Goal: Information Seeking & Learning: Check status

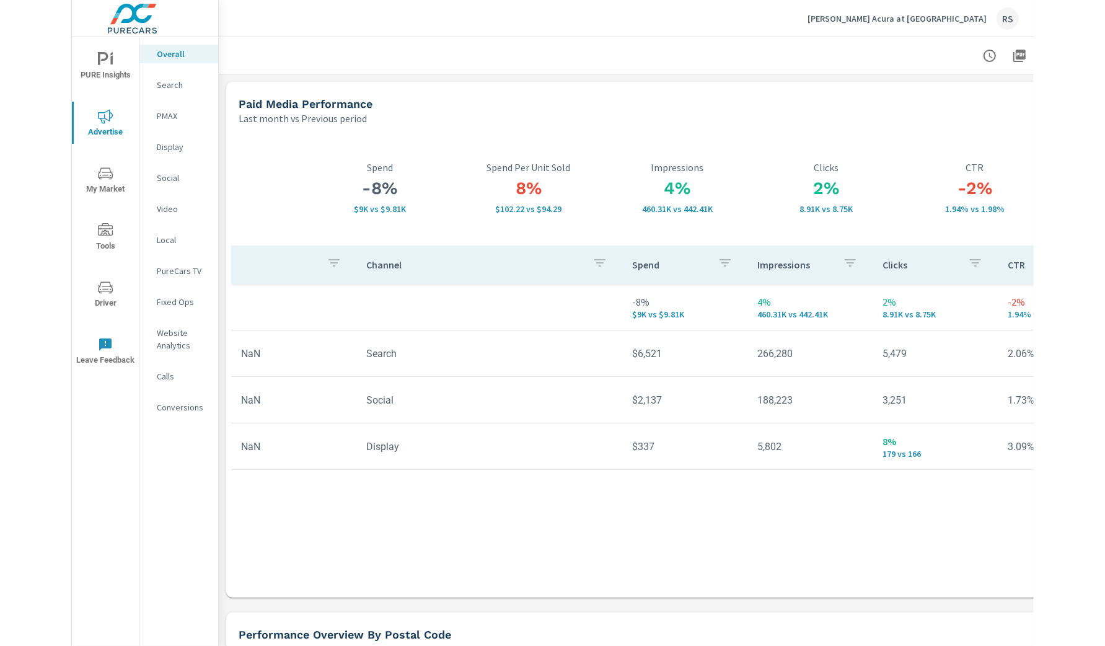
scroll to position [24, 0]
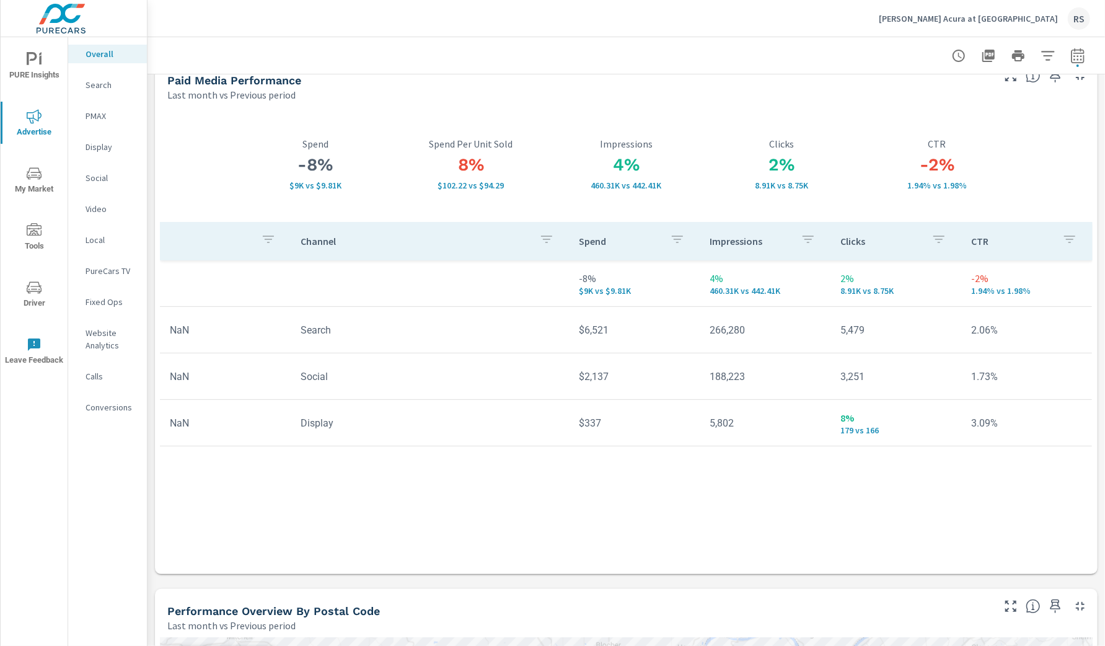
click at [962, 19] on p "Neil Huffman Acura at Oxmoor" at bounding box center [968, 18] width 179 height 11
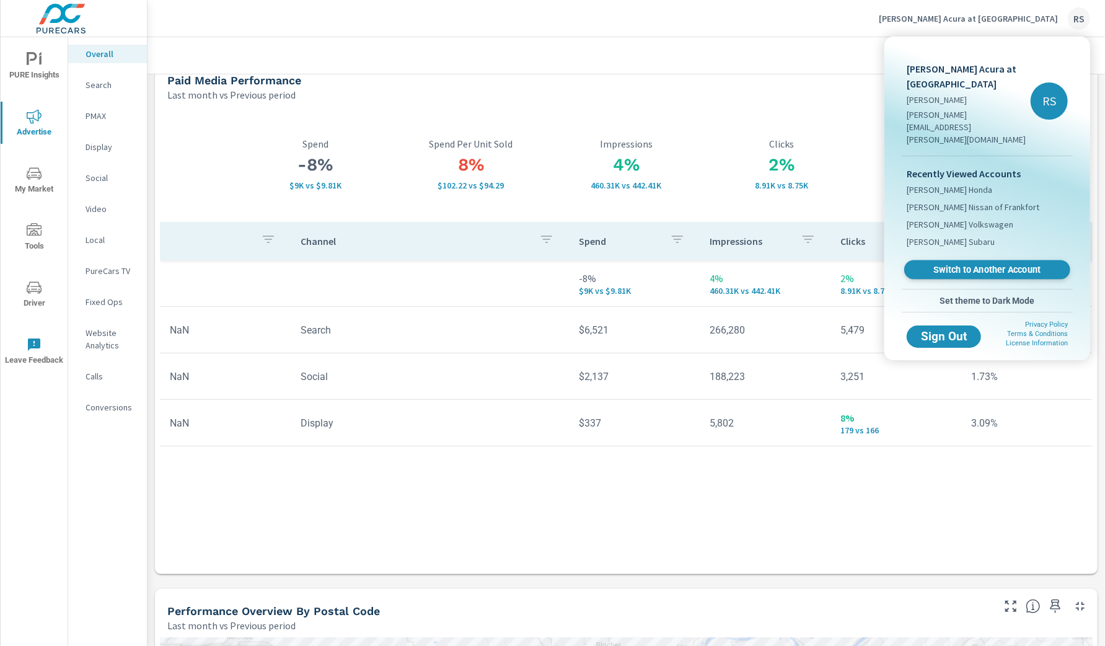
click at [962, 264] on span "Switch to Another Account" at bounding box center [987, 270] width 152 height 12
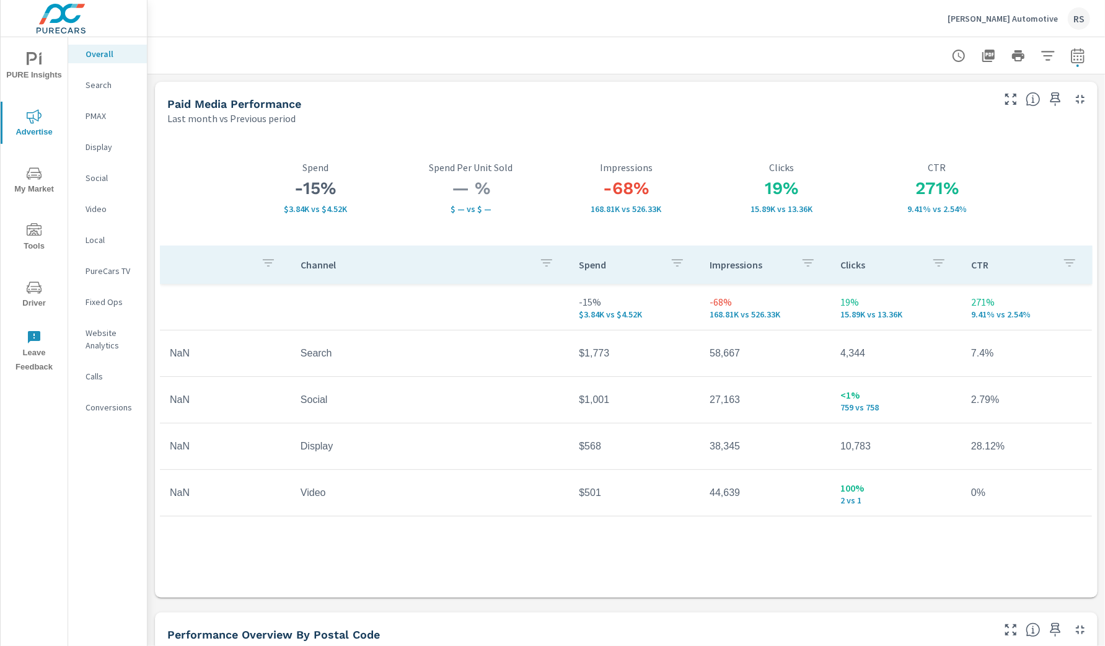
click at [98, 115] on p "PMAX" at bounding box center [111, 116] width 51 height 12
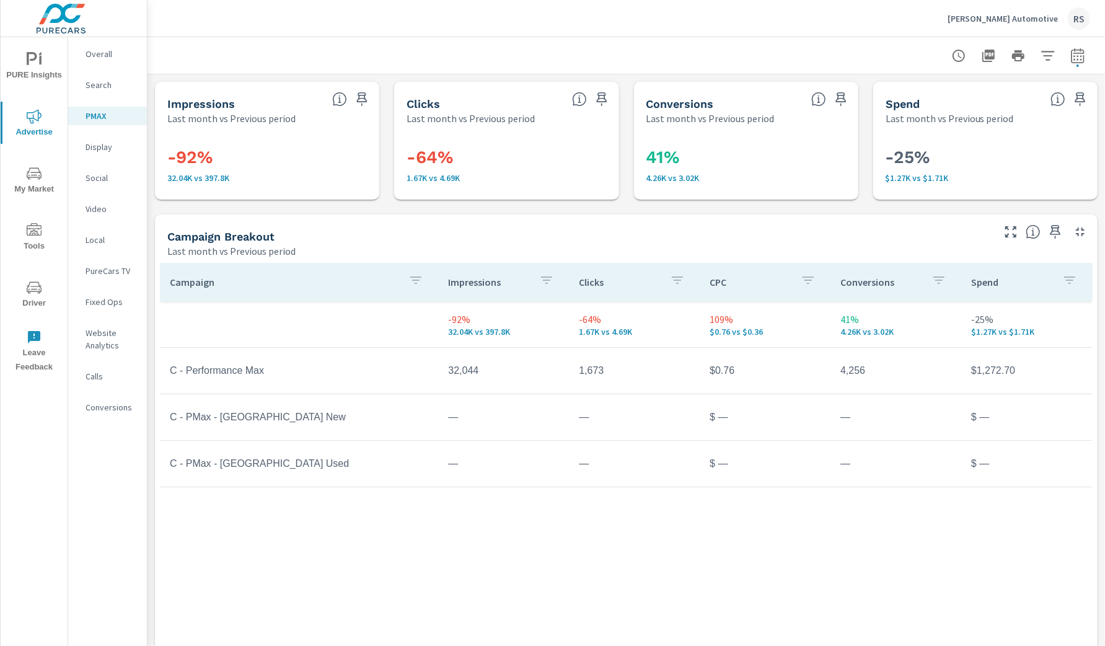
click at [107, 58] on p "Overall" at bounding box center [111, 54] width 51 height 12
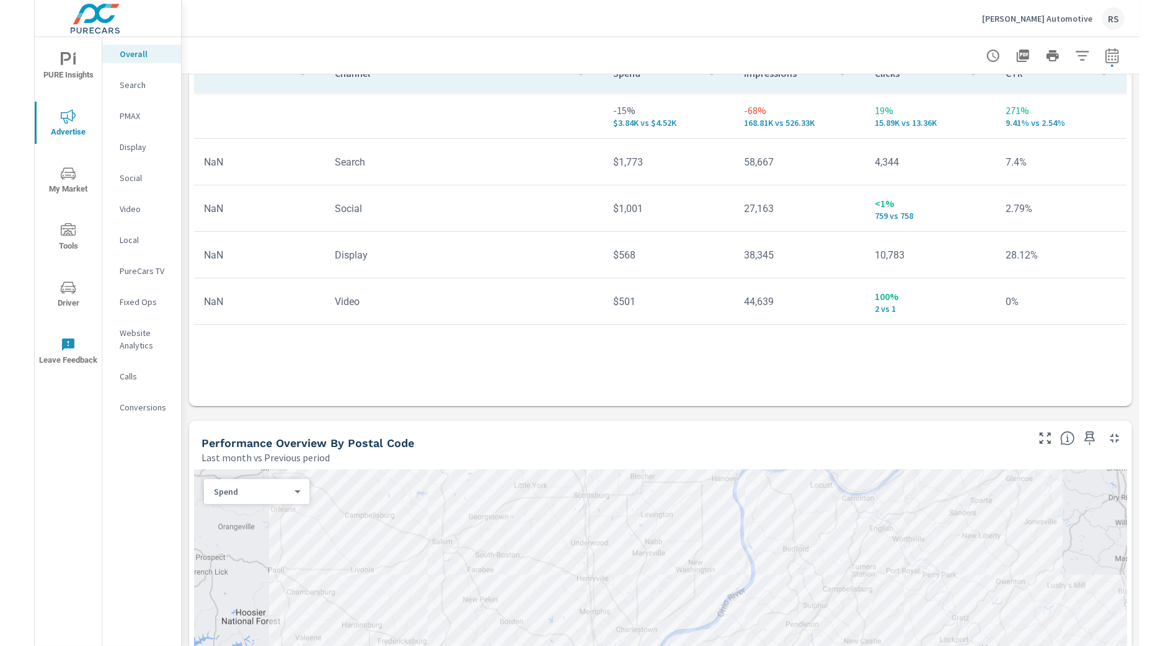
scroll to position [194, 0]
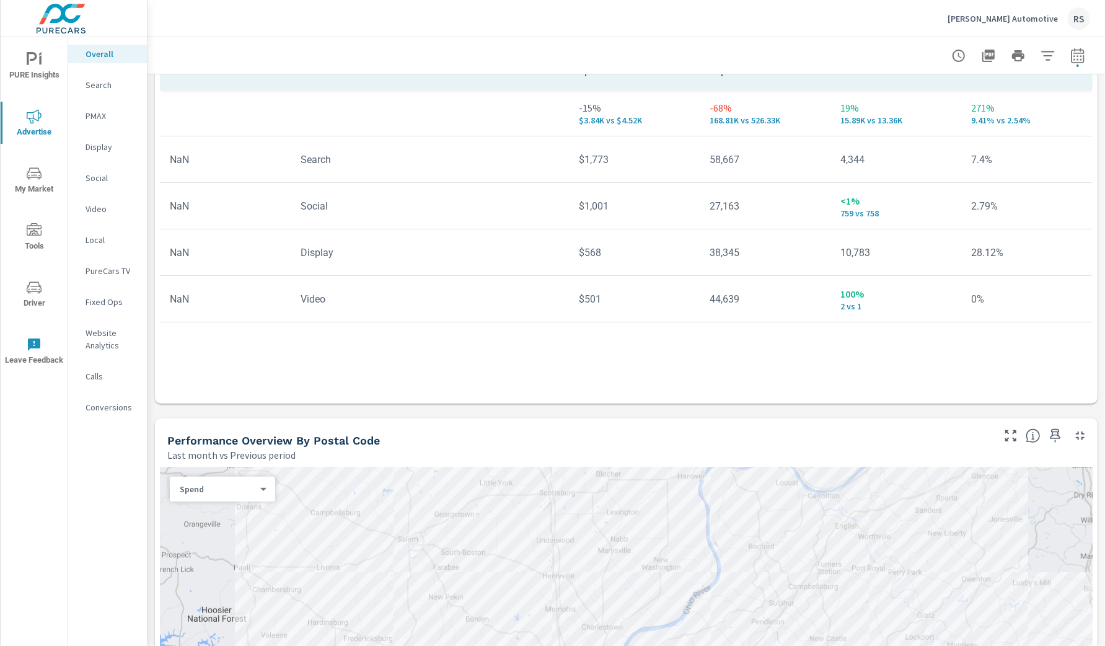
click at [108, 87] on p "Search" at bounding box center [111, 85] width 51 height 12
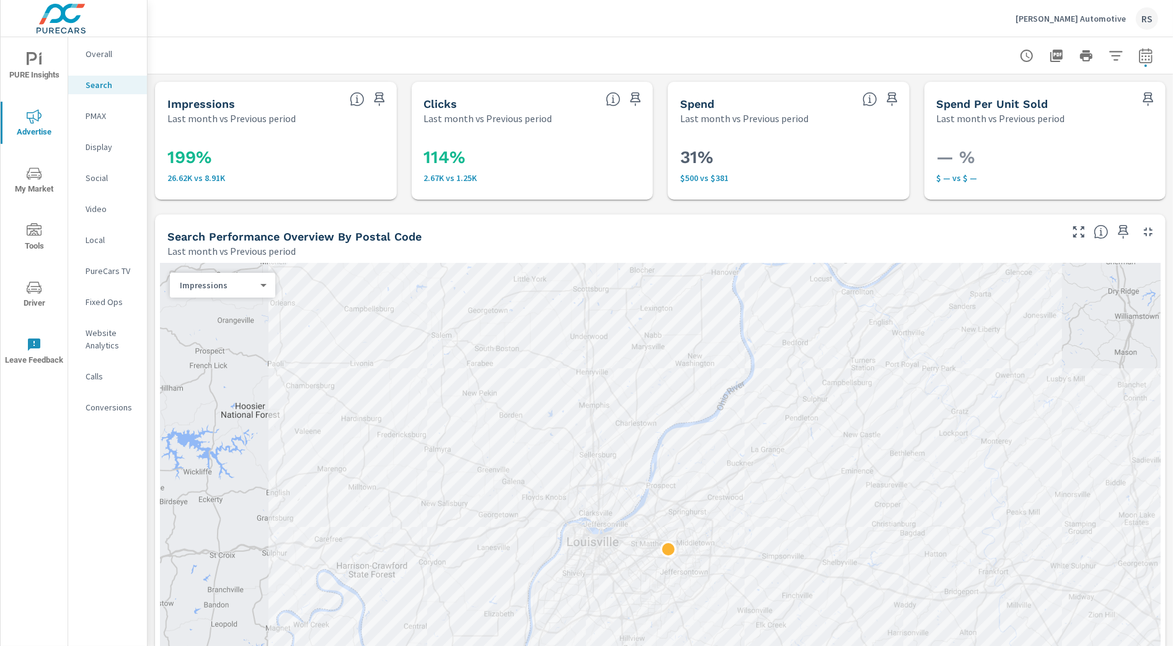
click at [262, 288] on body "PURE Insights Advertise My Market Tools Driver Leave Feedback Overall Search PM…" at bounding box center [586, 323] width 1173 height 646
click at [262, 288] on li "Impressions" at bounding box center [217, 285] width 95 height 20
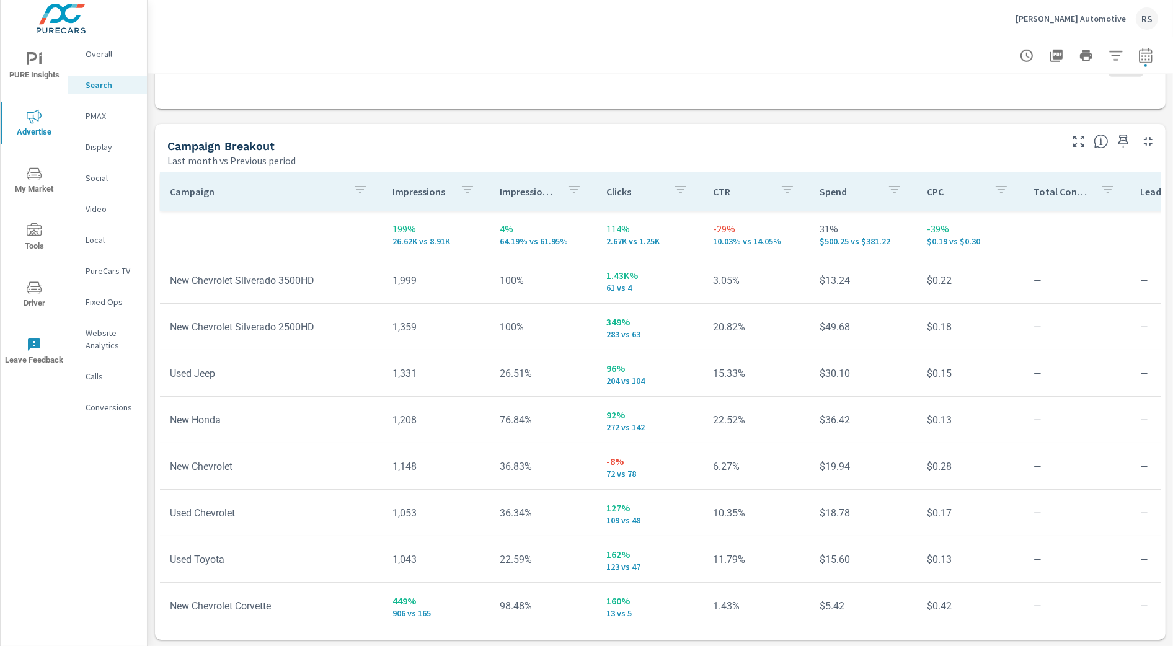
scroll to position [1152, 0]
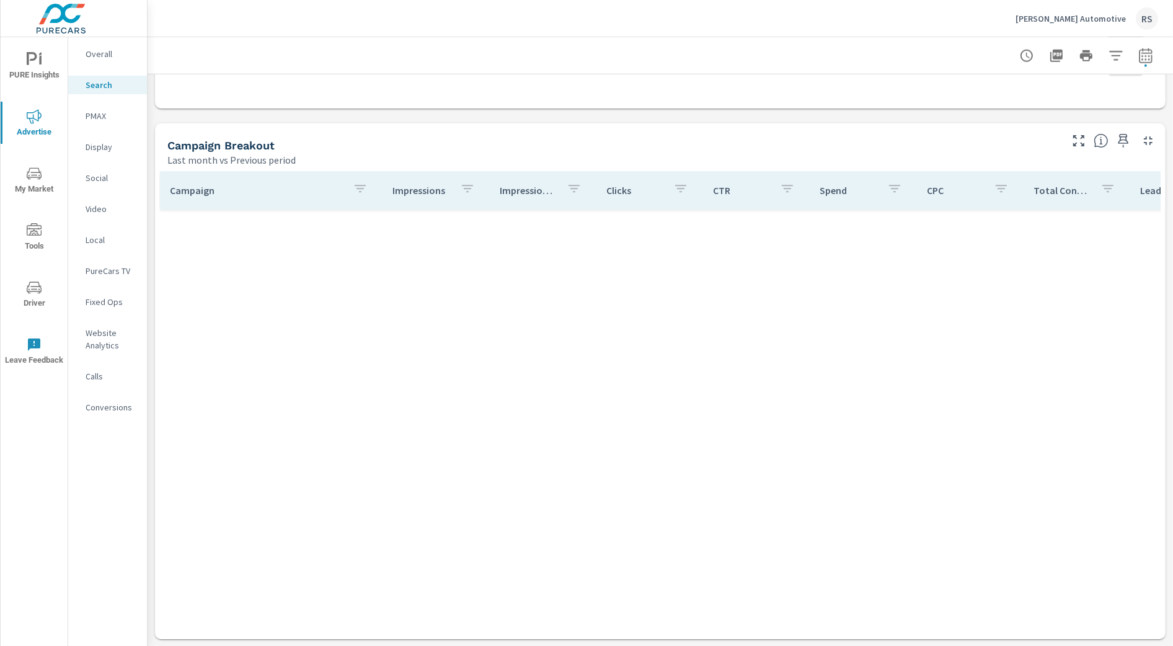
scroll to position [789, 0]
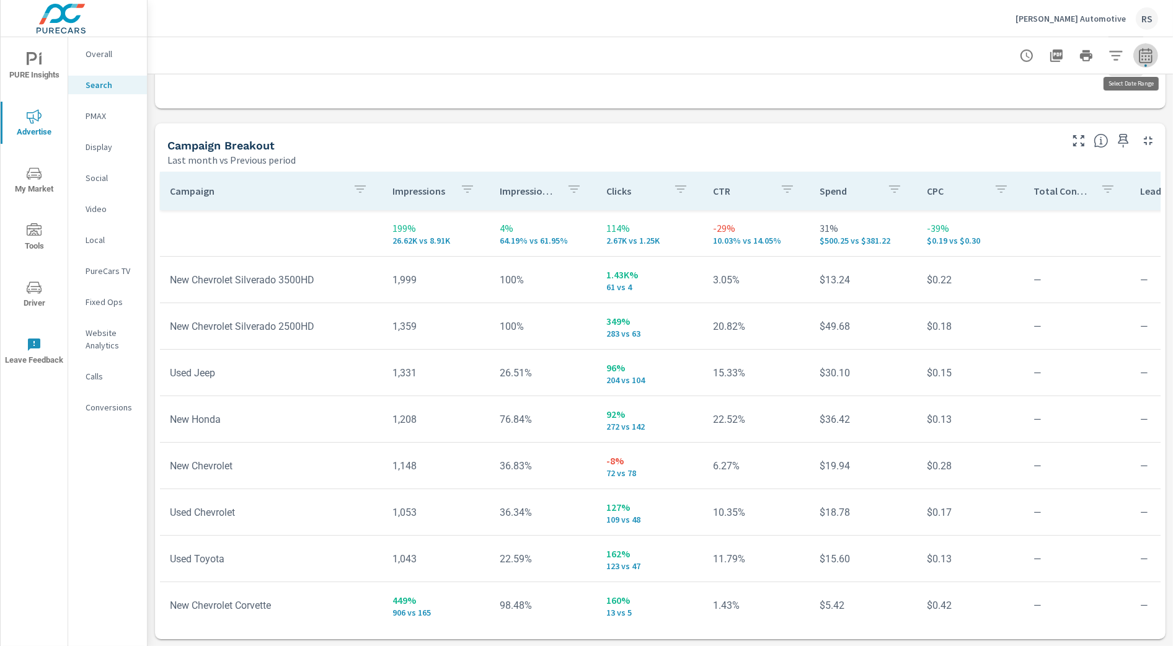
click at [1105, 56] on icon "button" at bounding box center [1145, 55] width 15 height 15
select select "Last month"
select select "Previous period"
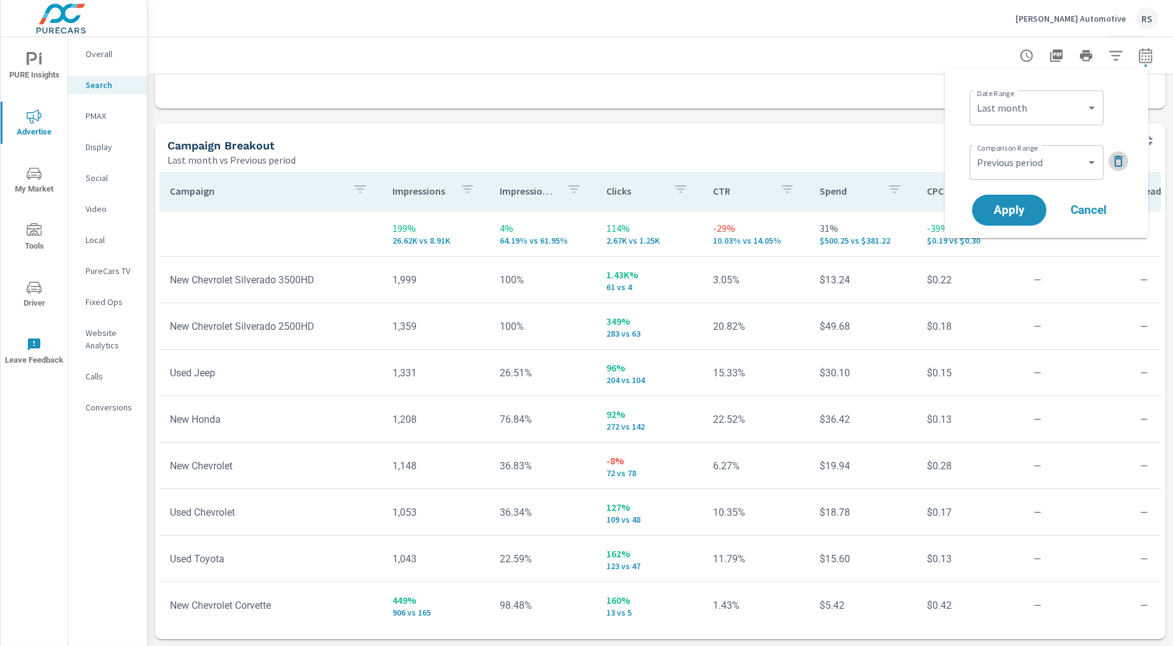
click at [1105, 166] on icon "button" at bounding box center [1118, 161] width 9 height 11
click at [1004, 175] on span "Apply" at bounding box center [1009, 176] width 51 height 12
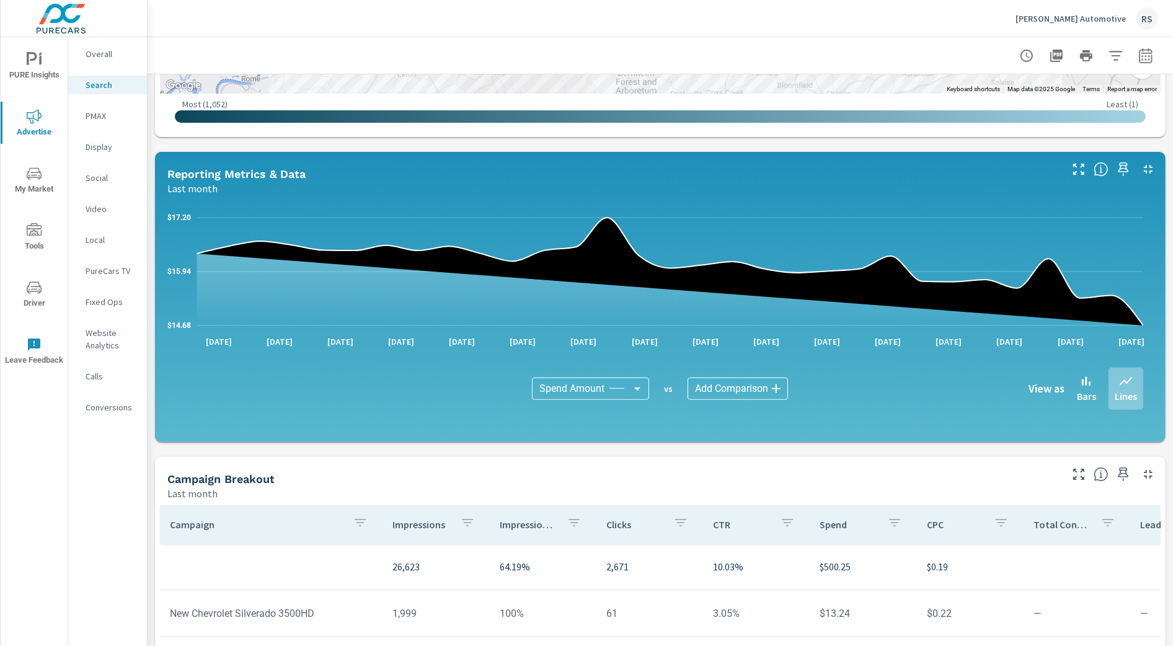
scroll to position [563, 0]
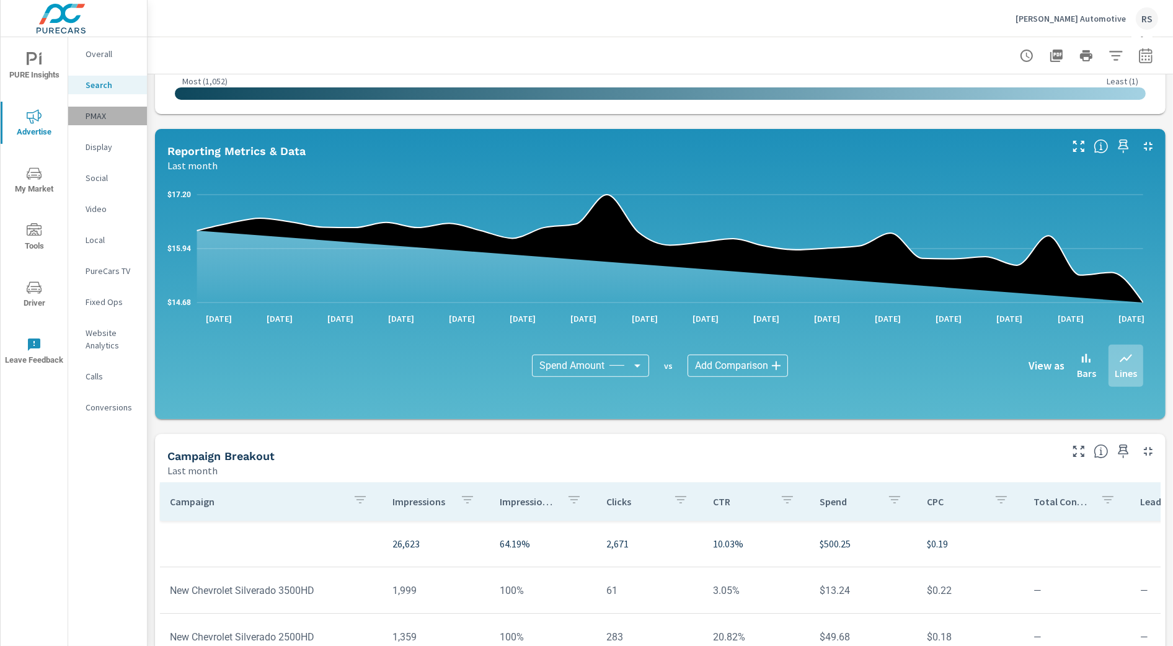
click at [96, 112] on p "PMAX" at bounding box center [111, 116] width 51 height 12
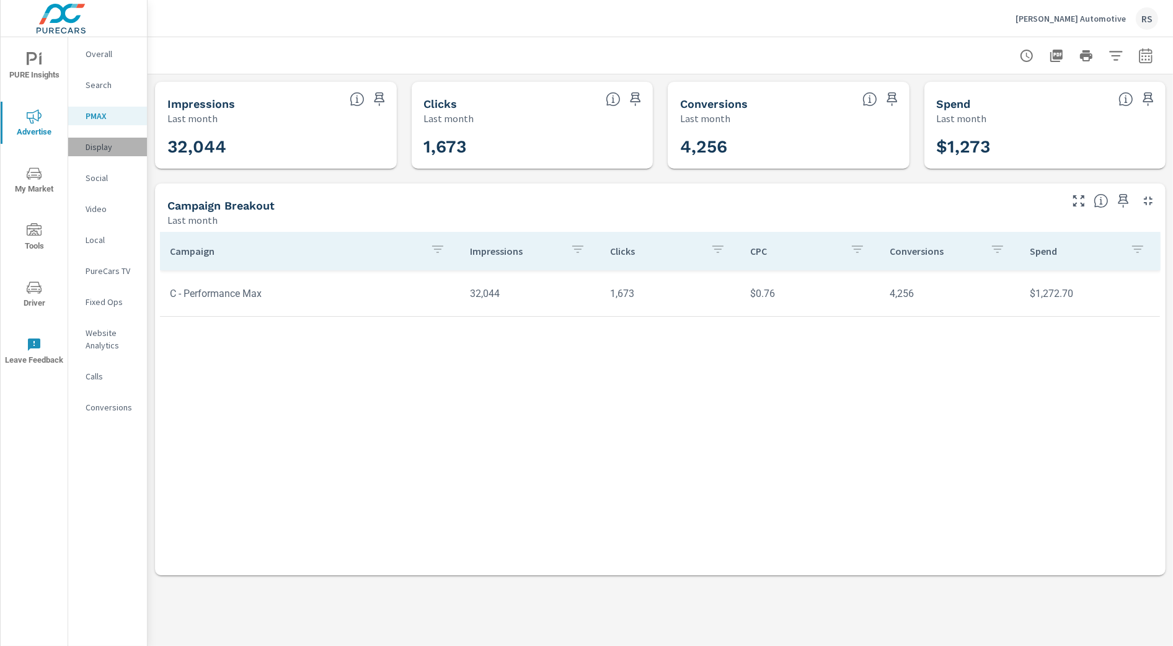
click at [102, 148] on p "Display" at bounding box center [111, 147] width 51 height 12
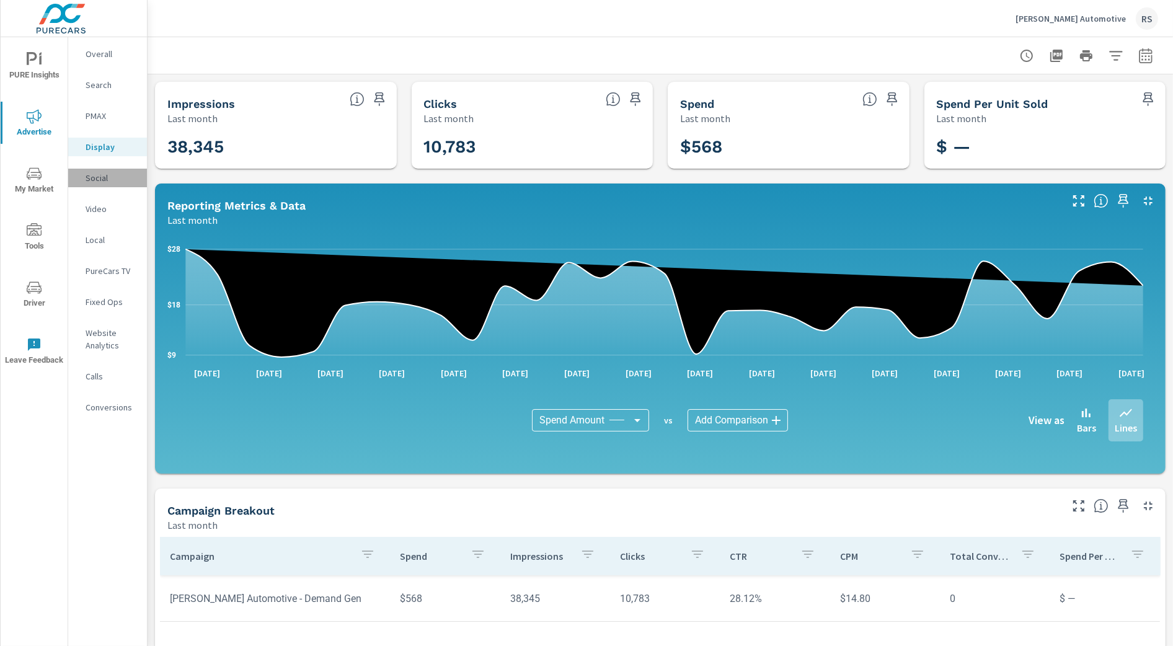
click at [100, 175] on p "Social" at bounding box center [111, 178] width 51 height 12
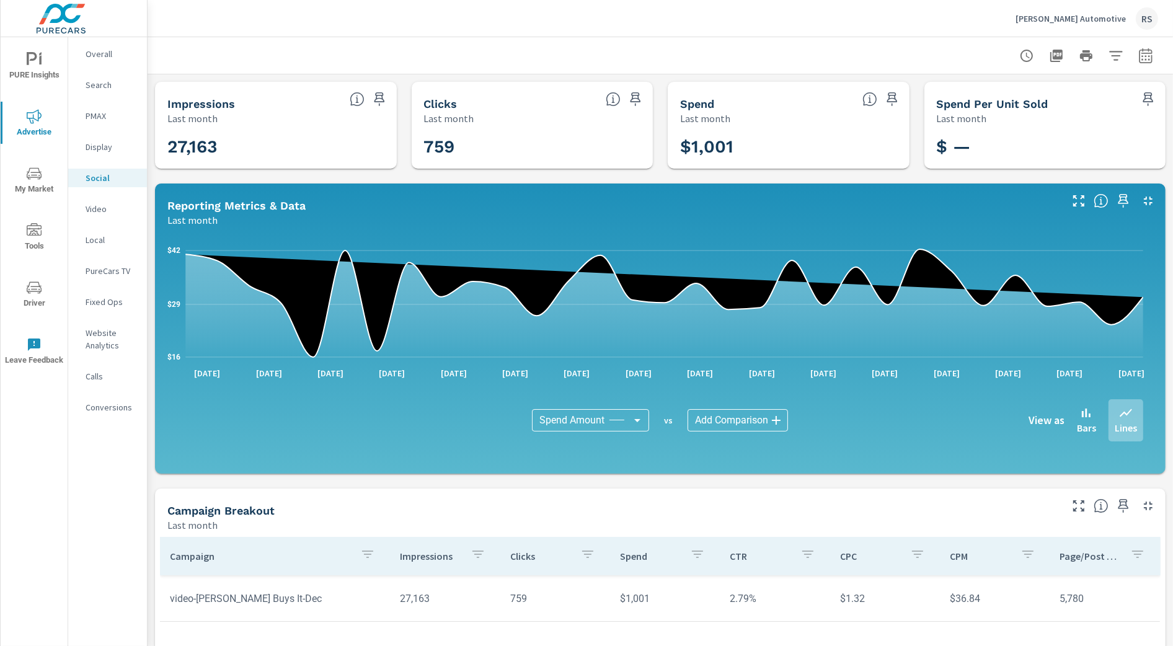
click at [107, 82] on p "Search" at bounding box center [111, 85] width 51 height 12
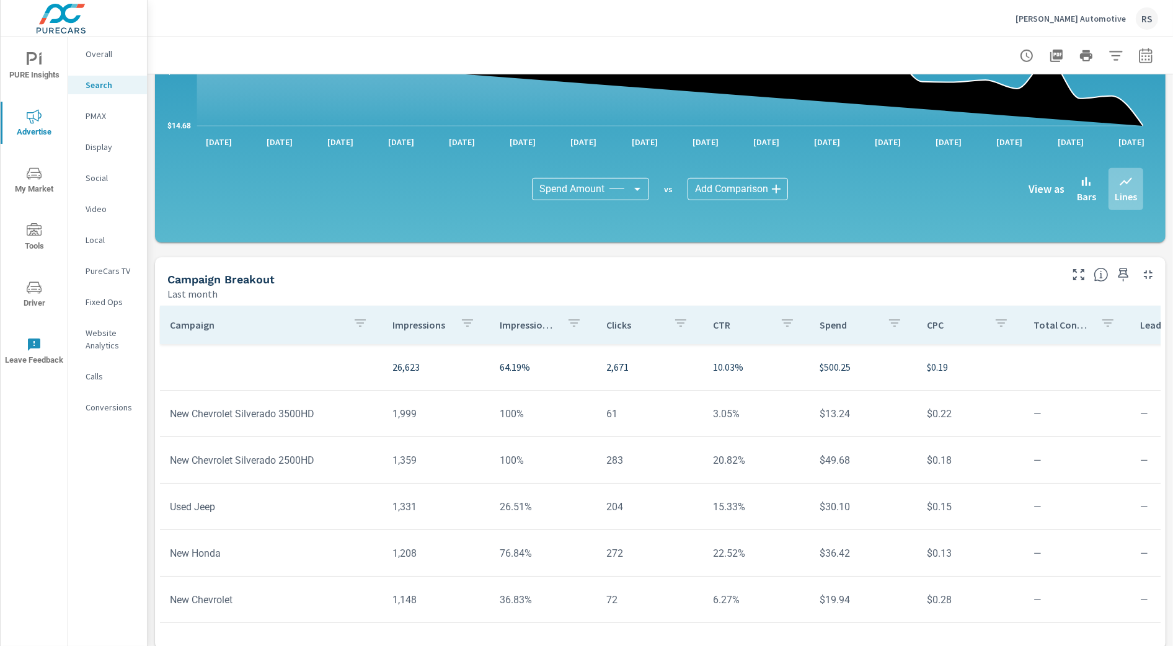
scroll to position [749, 0]
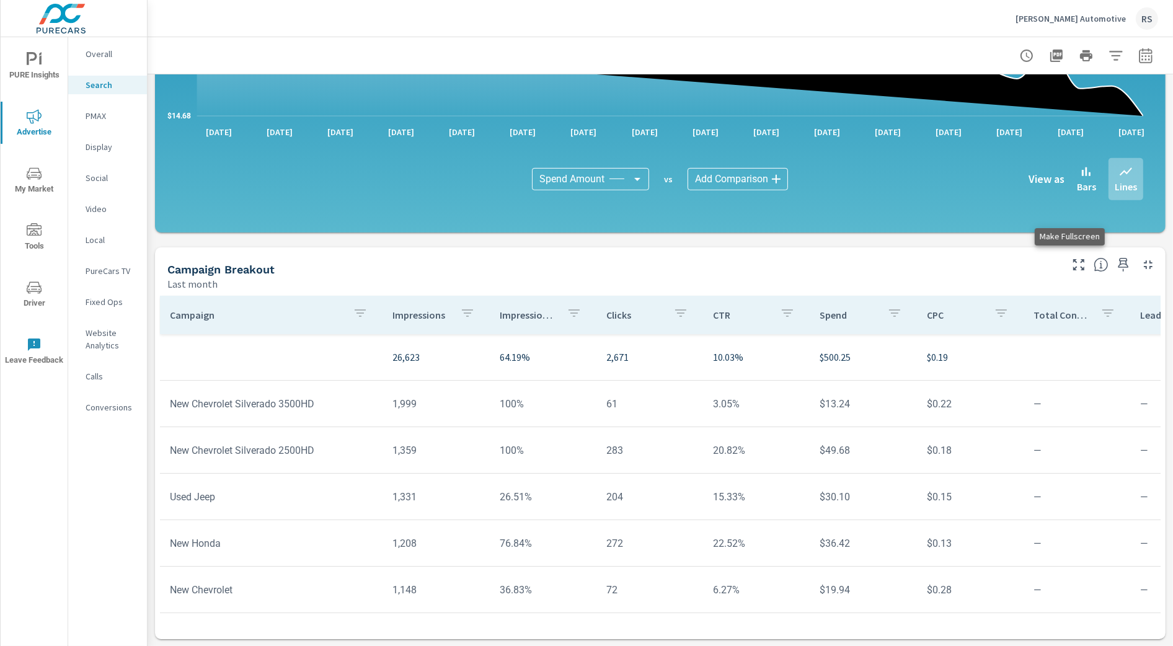
click at [1071, 265] on icon "button" at bounding box center [1078, 264] width 15 height 15
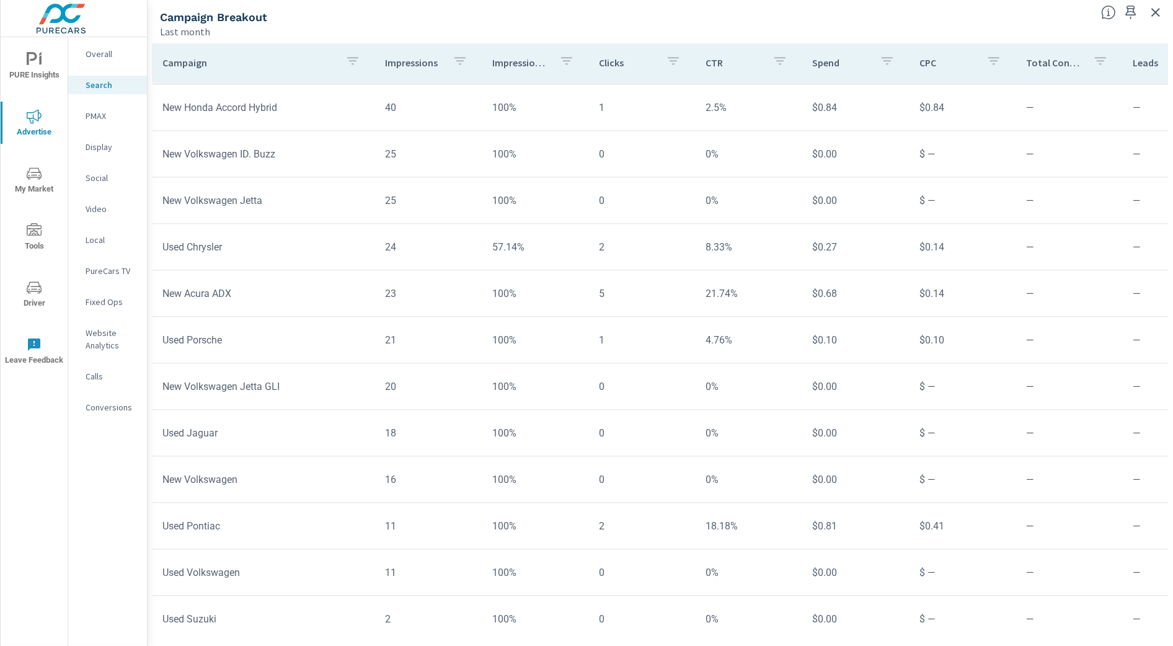
scroll to position [3561, 0]
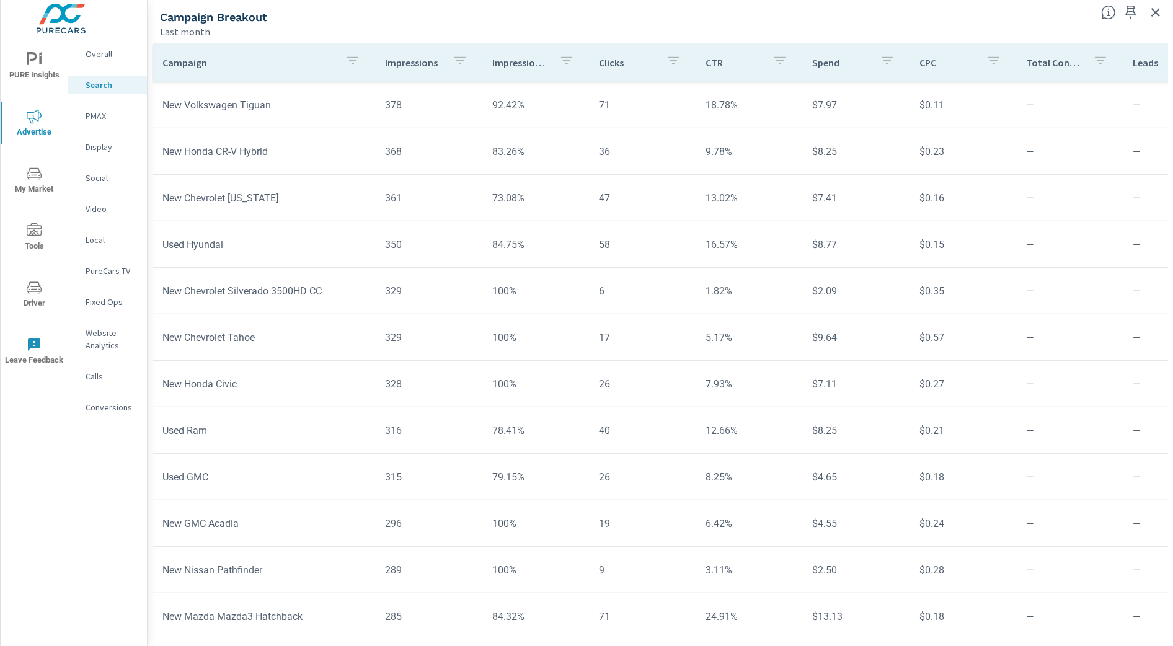
scroll to position [57, 0]
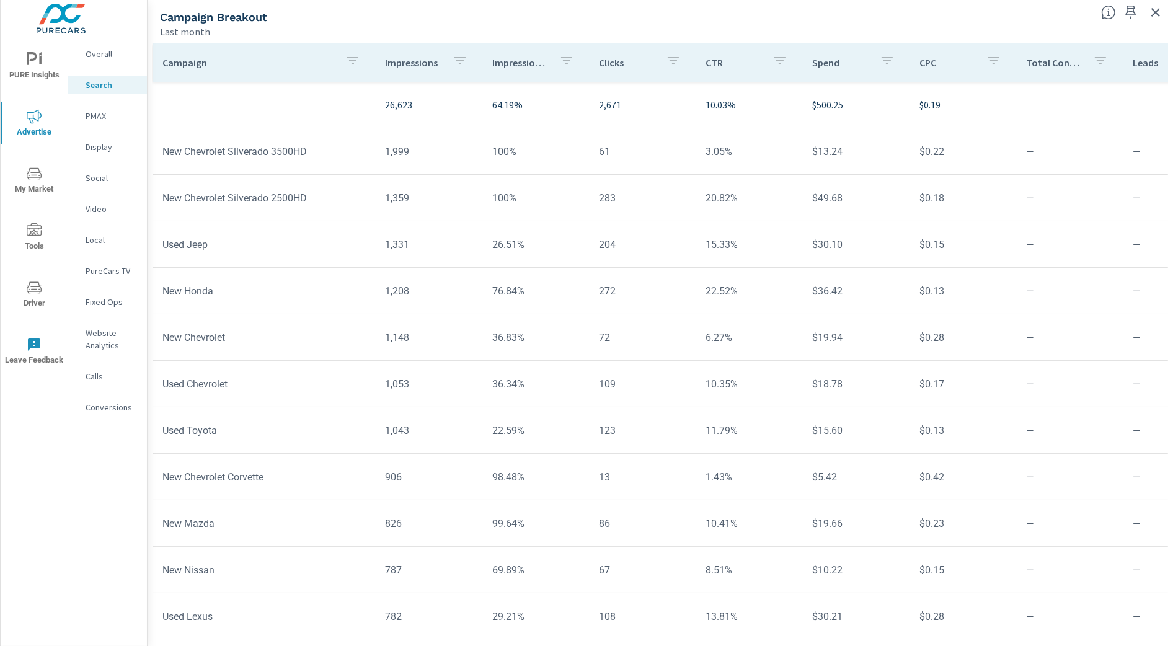
click at [611, 60] on p "Clicks" at bounding box center [627, 62] width 57 height 12
click at [611, 60] on p "Clicks" at bounding box center [620, 62] width 42 height 12
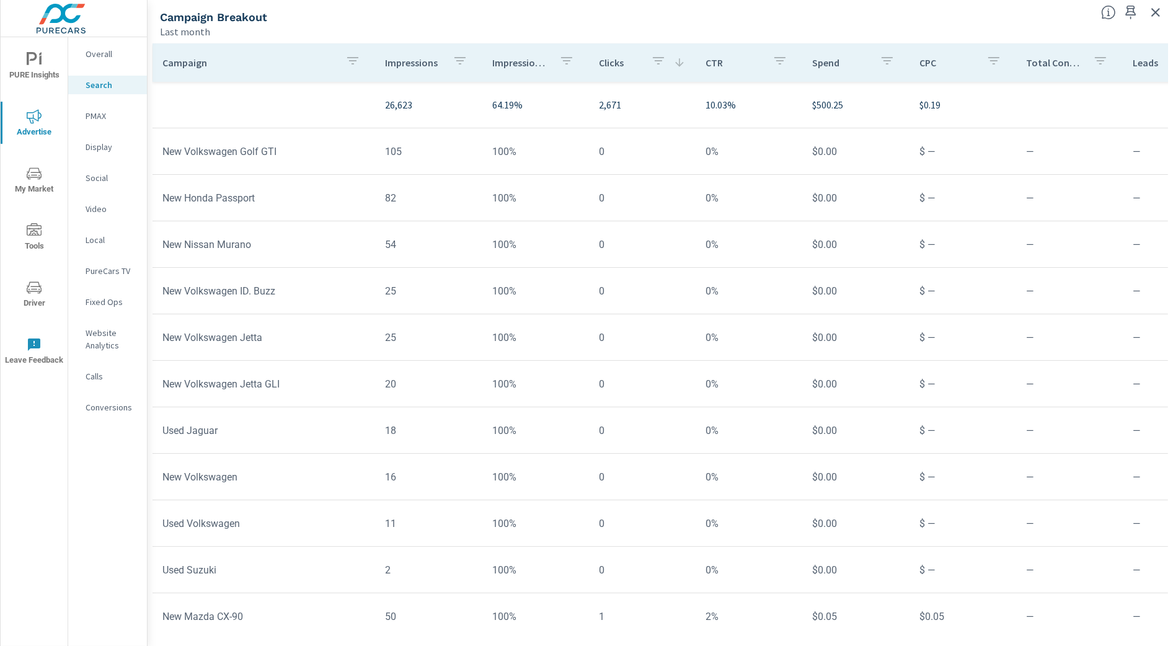
click at [611, 60] on p "Clicks" at bounding box center [620, 62] width 42 height 12
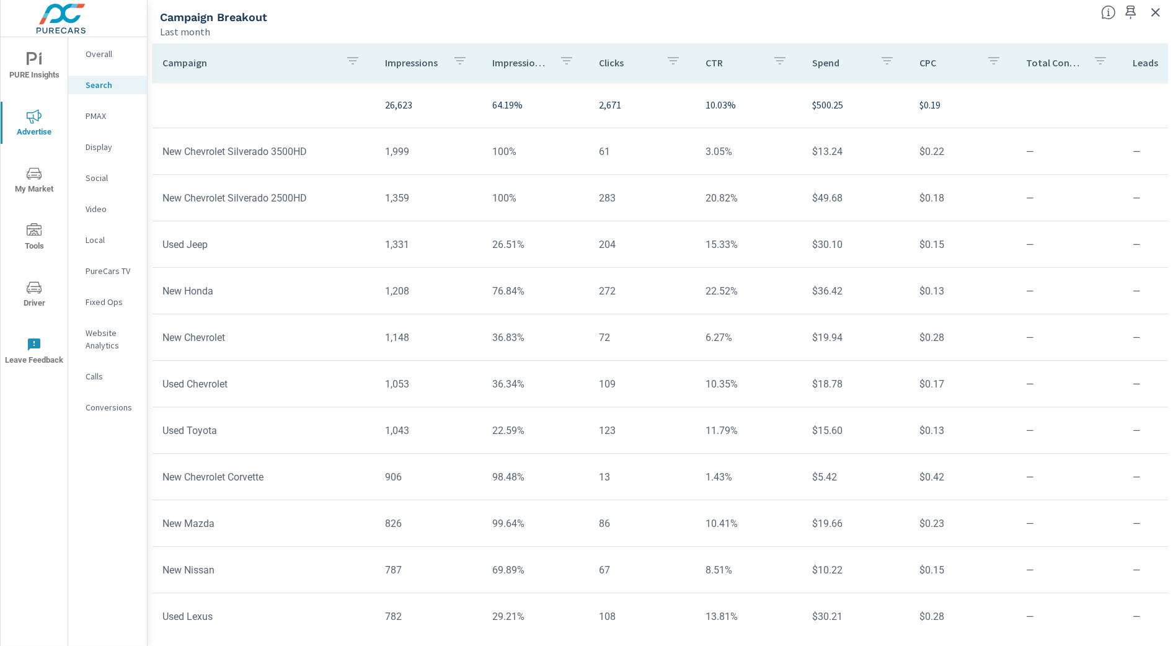
click at [668, 63] on icon "button" at bounding box center [673, 60] width 15 height 15
click at [651, 146] on input "Search" at bounding box center [669, 146] width 142 height 25
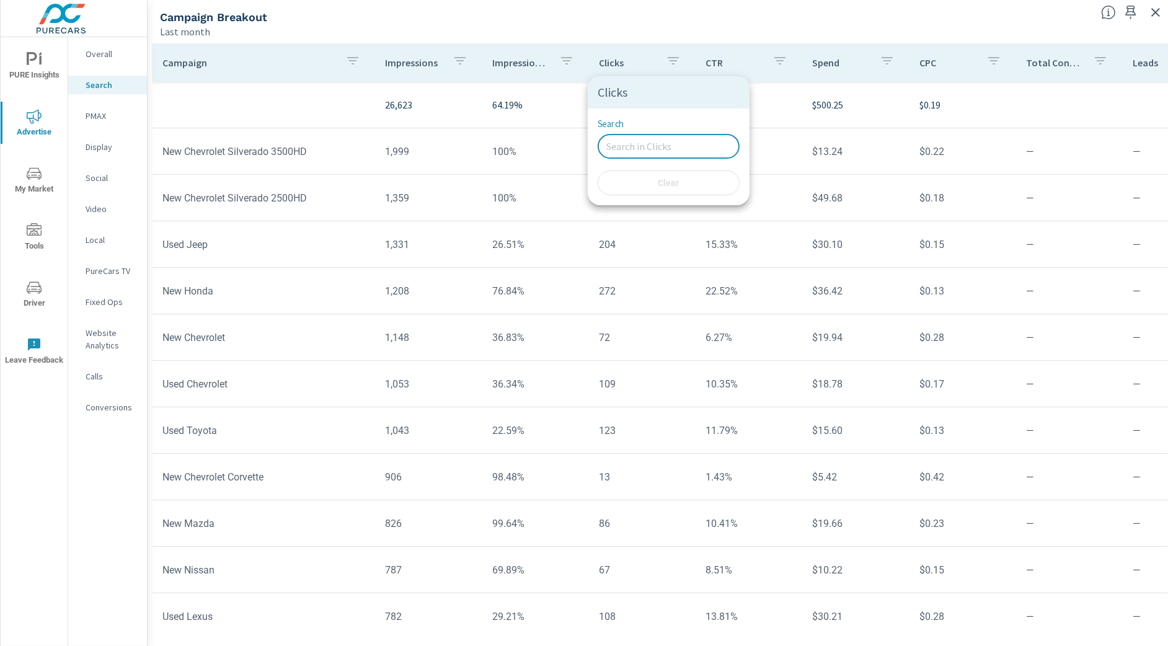
click at [621, 51] on div at bounding box center [586, 323] width 1173 height 646
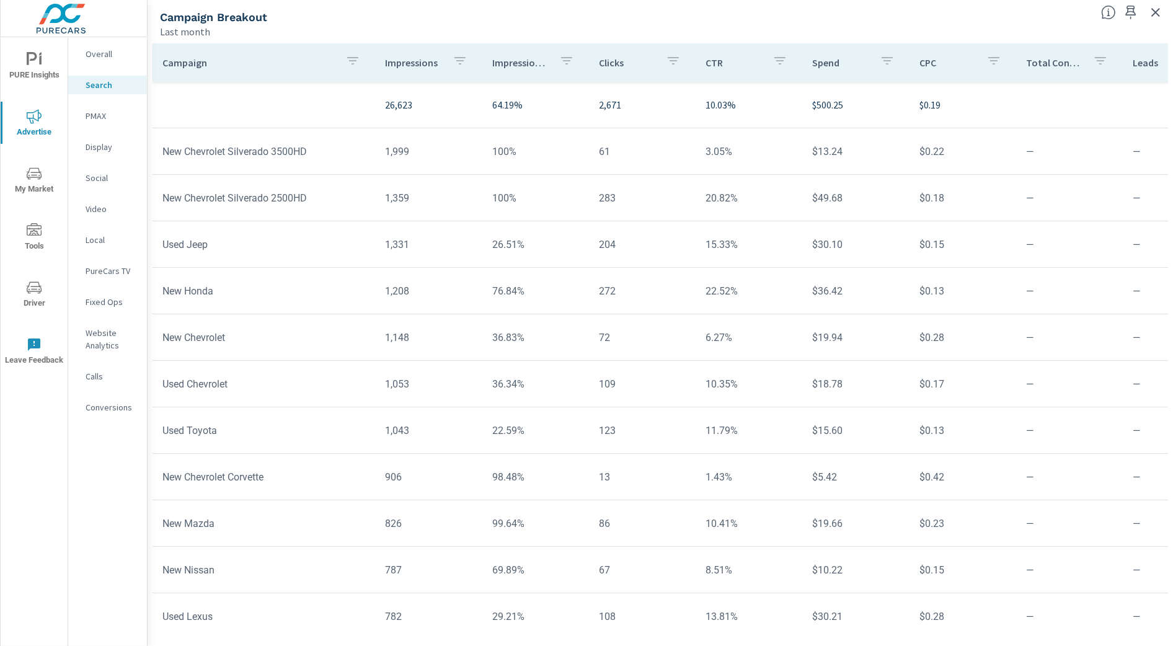
click at [601, 59] on p "Clicks" at bounding box center [627, 62] width 57 height 12
click at [676, 63] on icon at bounding box center [680, 62] width 8 height 8
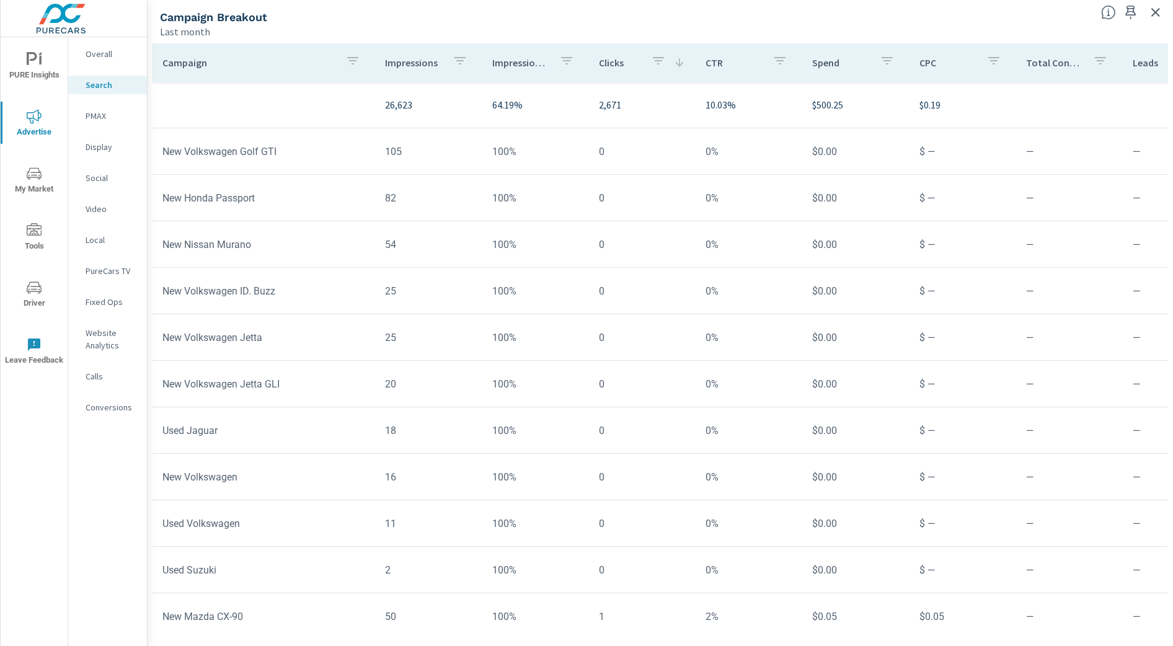
click at [676, 63] on icon at bounding box center [680, 62] width 8 height 8
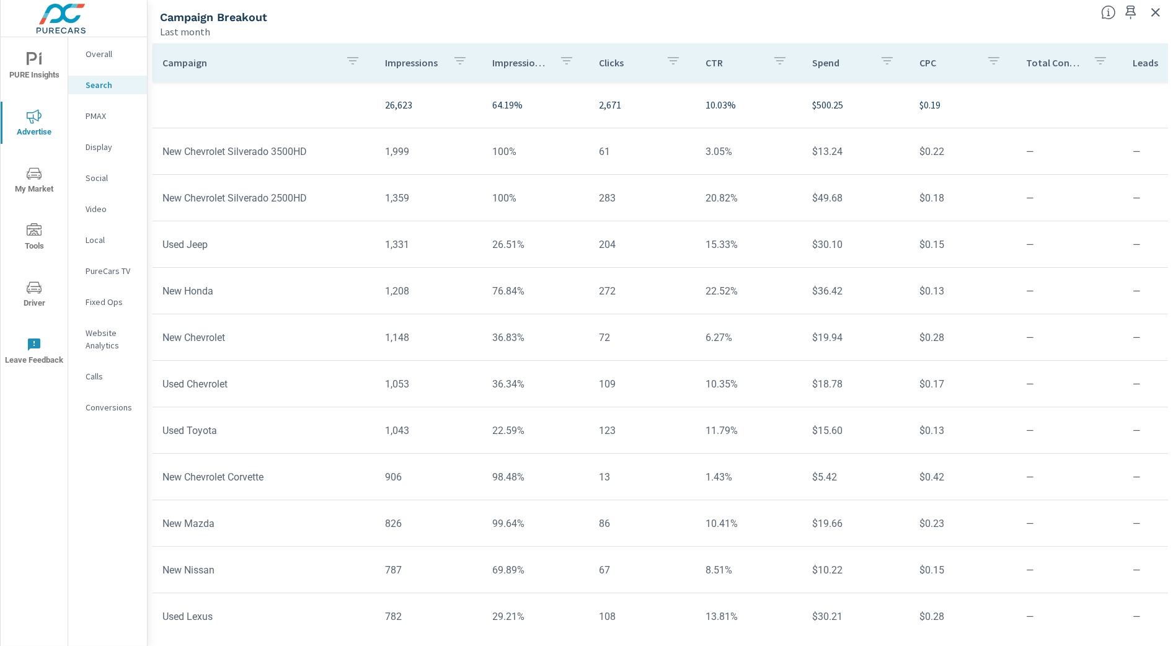
click at [1105, 57] on p "Leads" at bounding box center [1161, 62] width 57 height 12
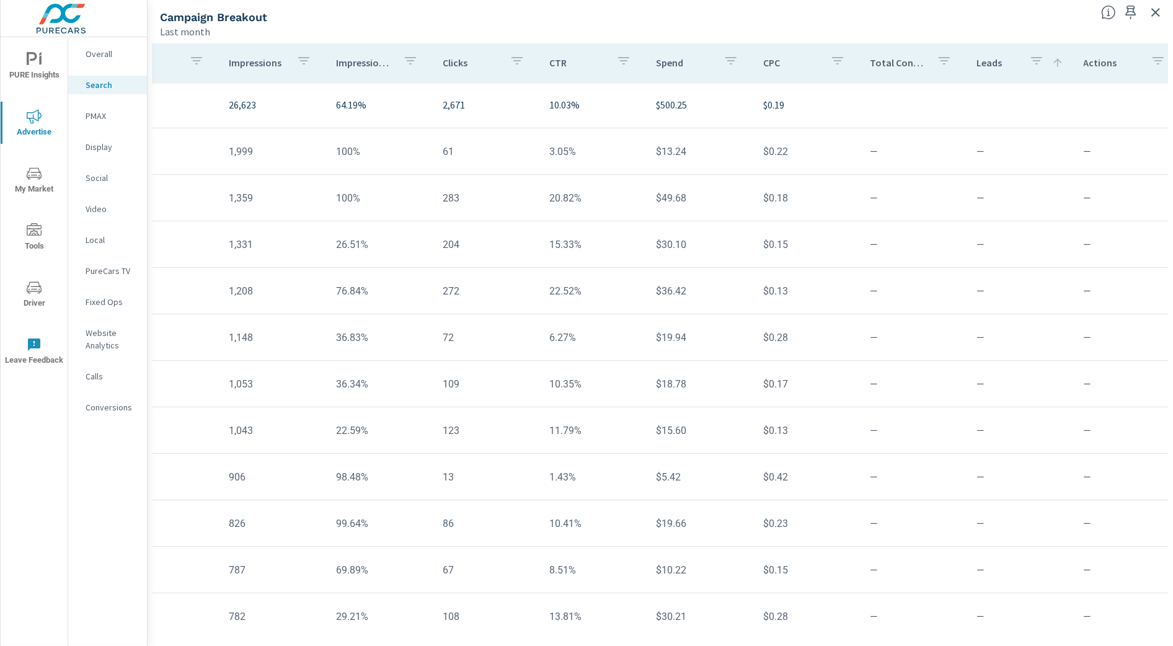
scroll to position [0, 196]
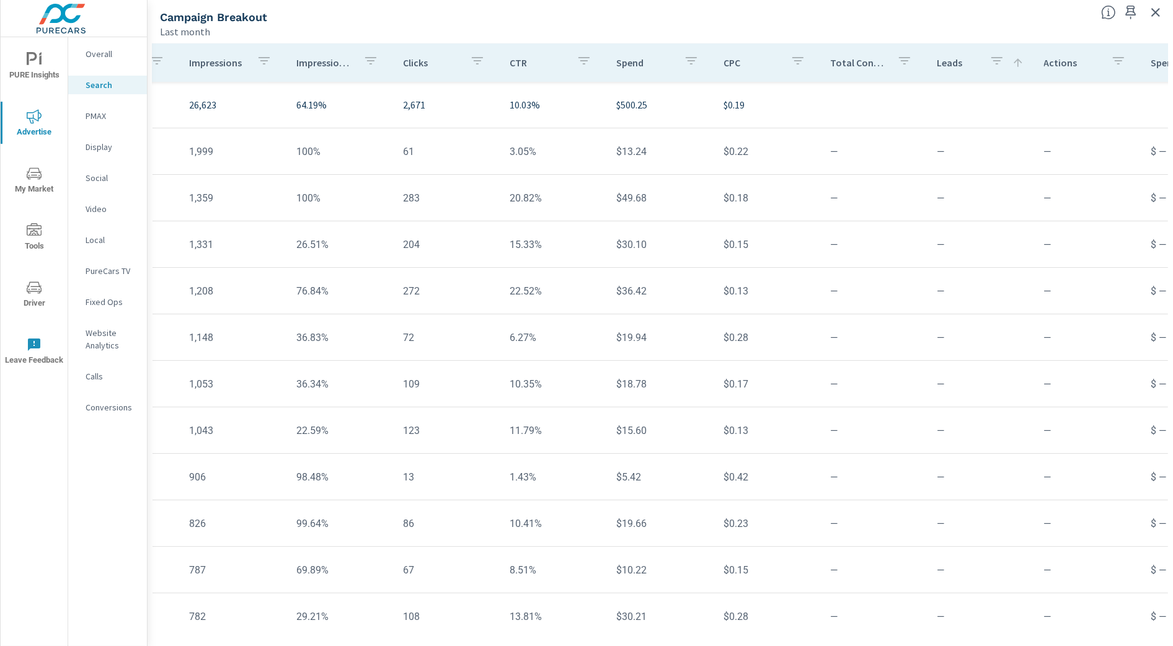
click at [1012, 63] on icon at bounding box center [1018, 62] width 12 height 12
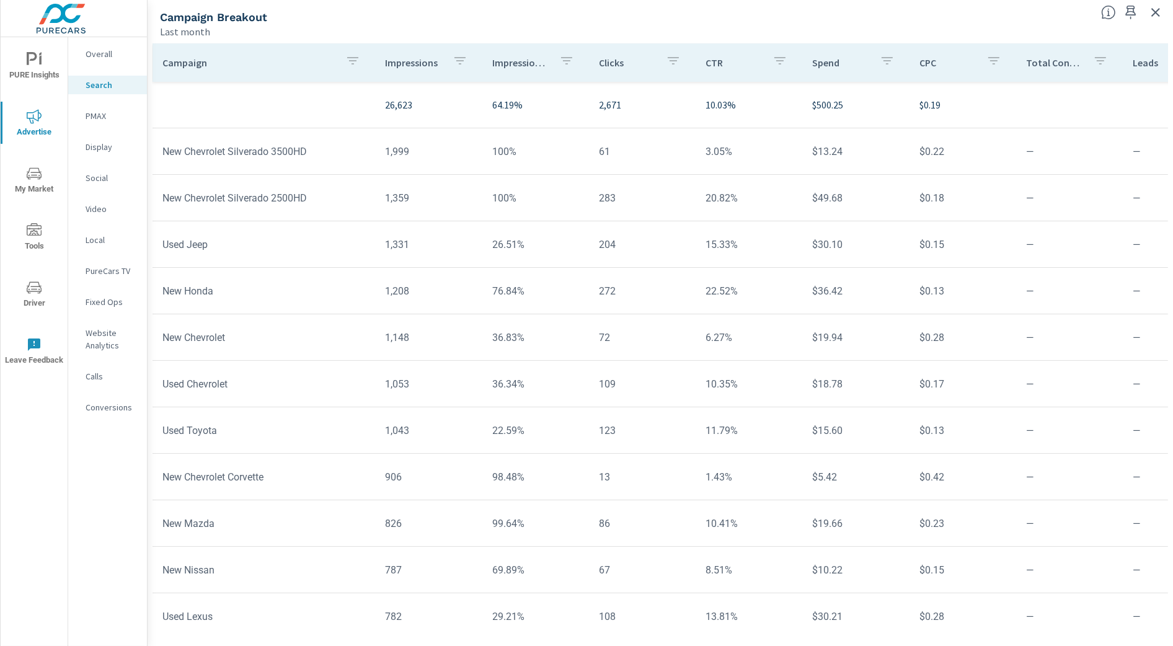
click at [110, 47] on div "Overall" at bounding box center [107, 54] width 79 height 19
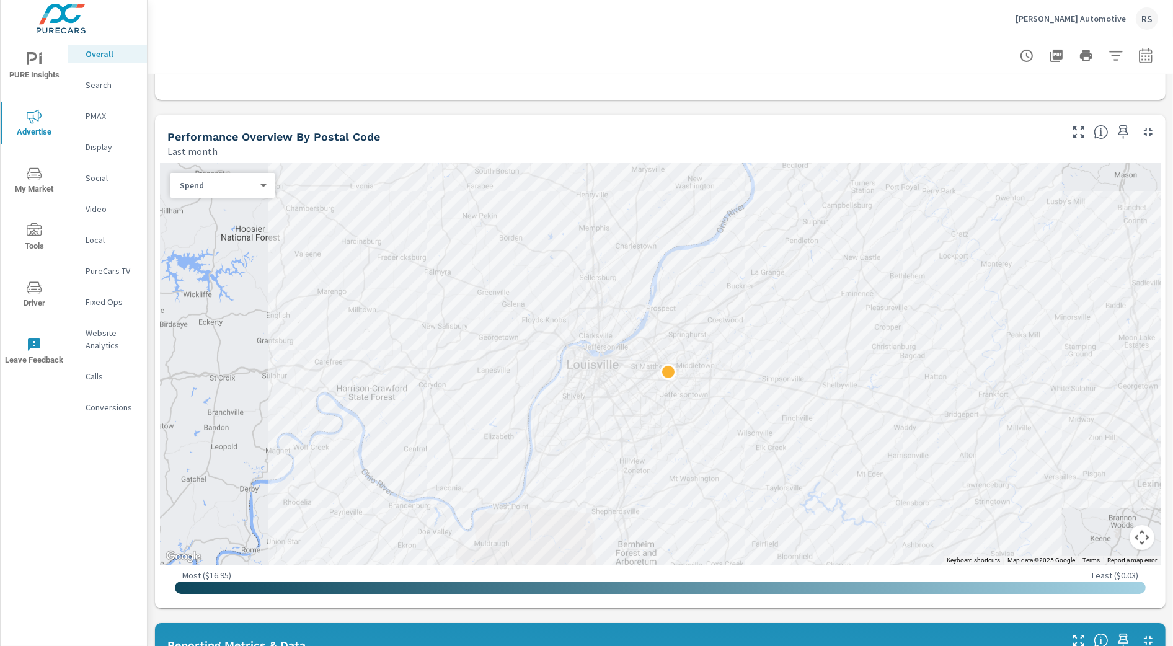
scroll to position [373, 0]
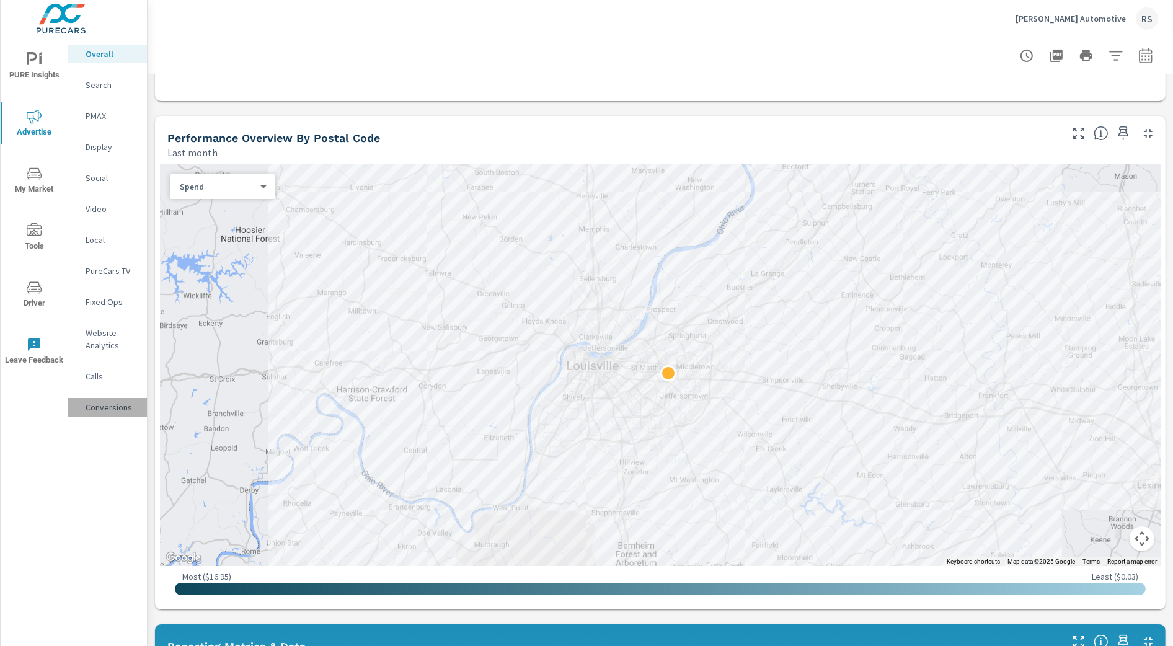
click at [109, 407] on p "Conversions" at bounding box center [111, 407] width 51 height 12
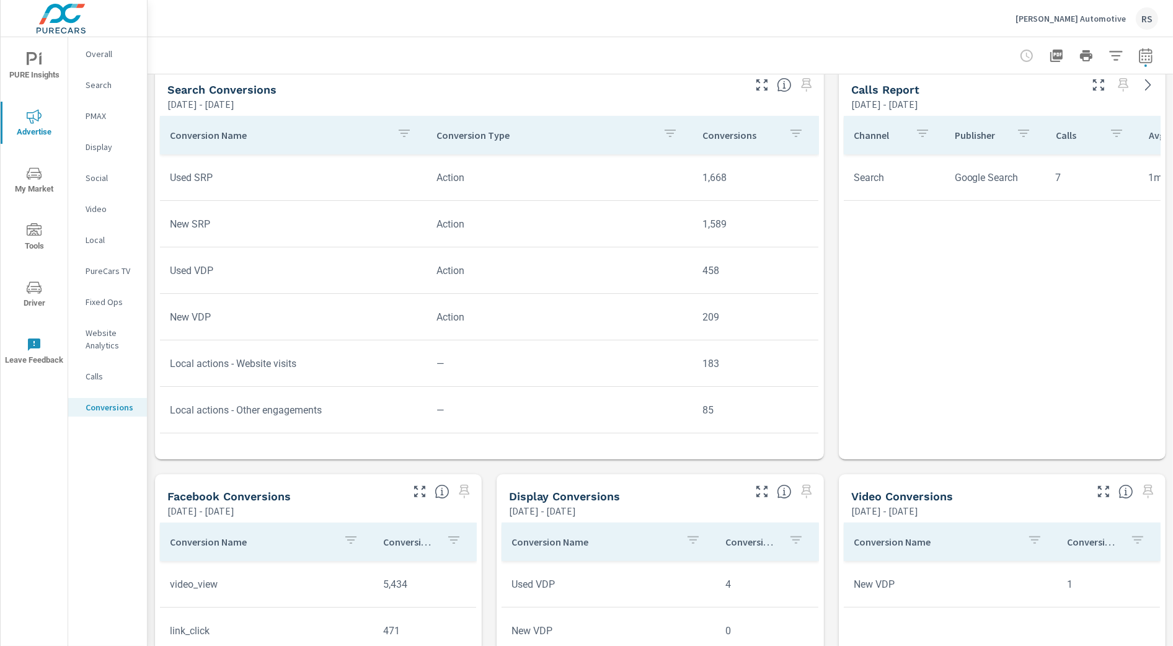
scroll to position [405, 0]
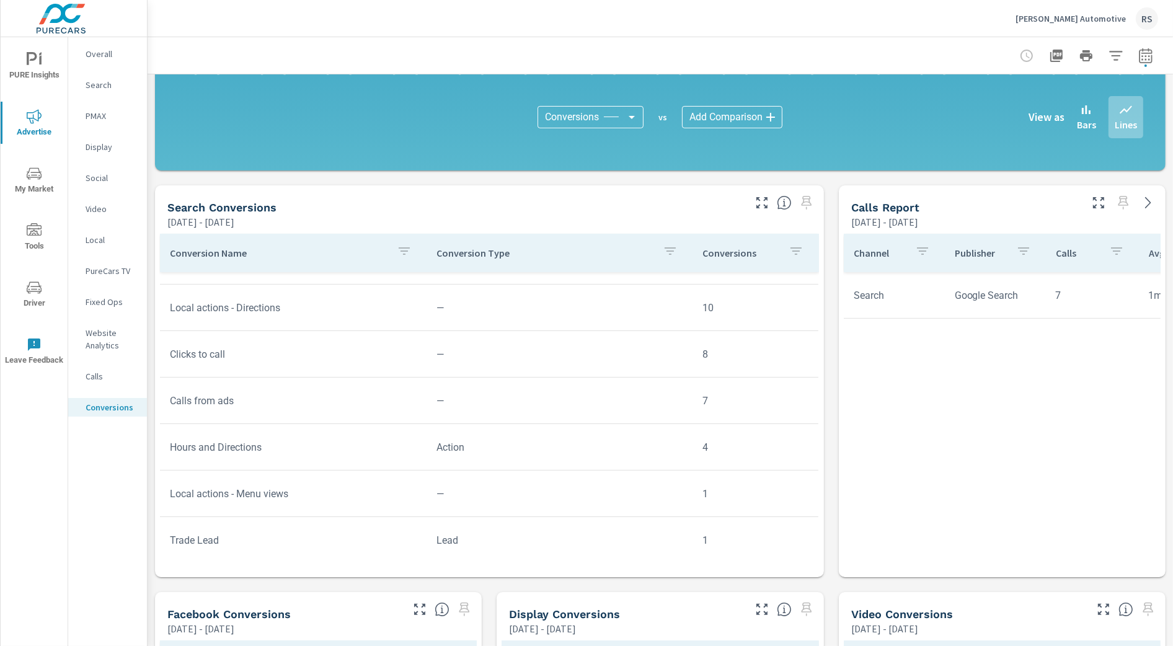
scroll to position [323, 0]
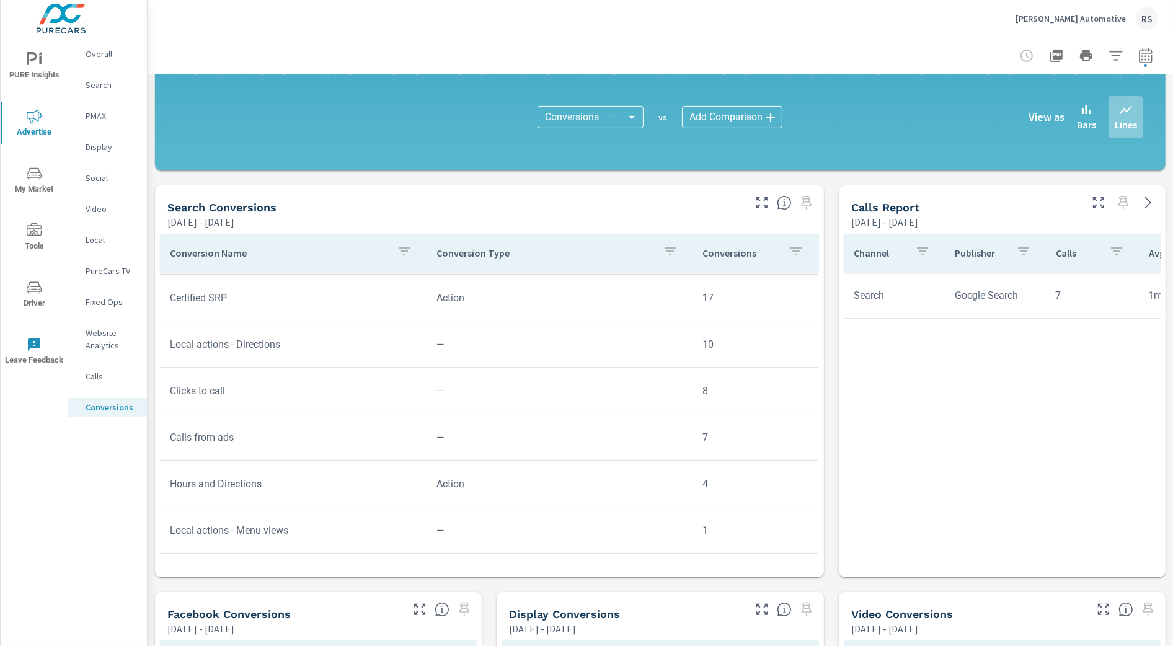
scroll to position [323, 0]
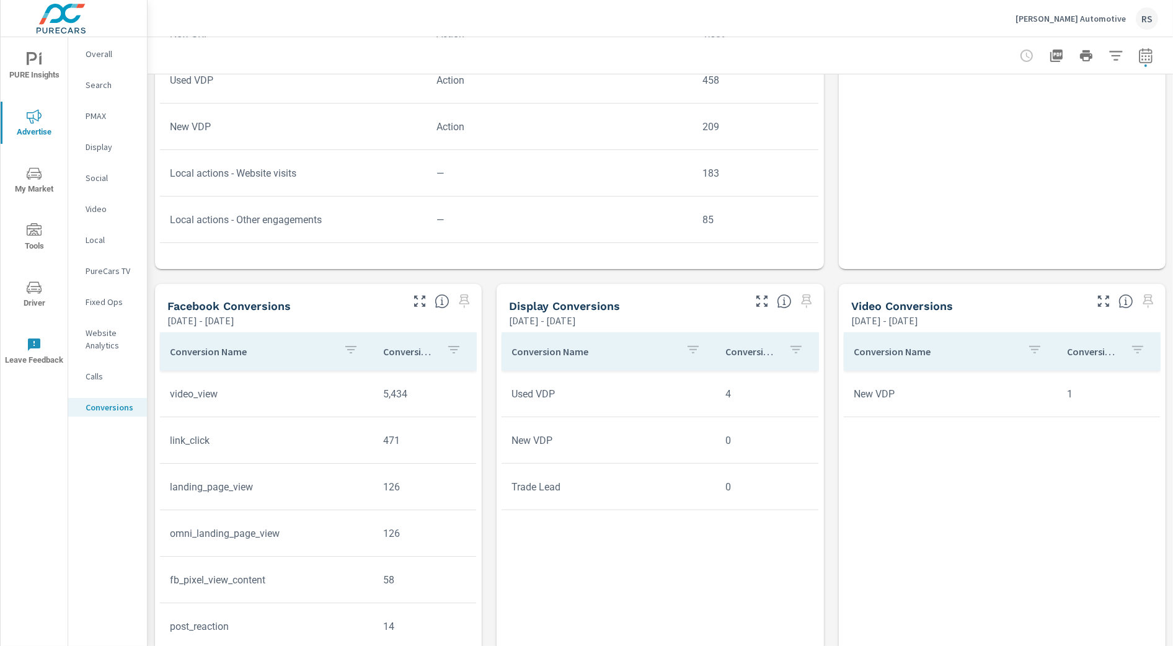
scroll to position [749, 0]
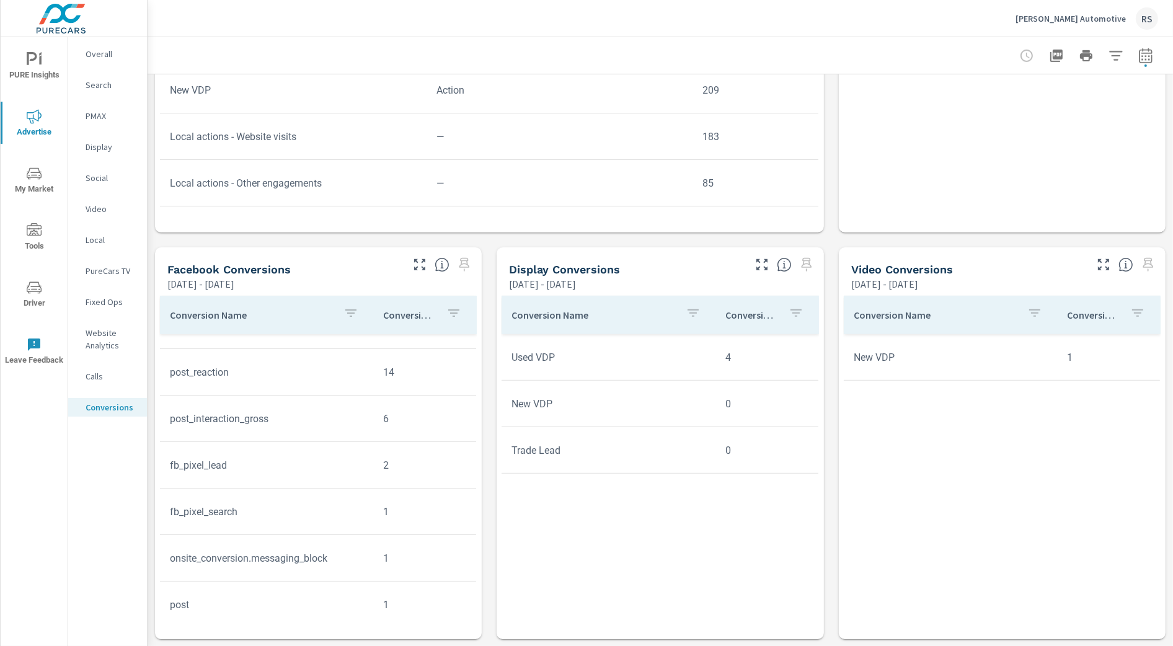
scroll to position [230, 0]
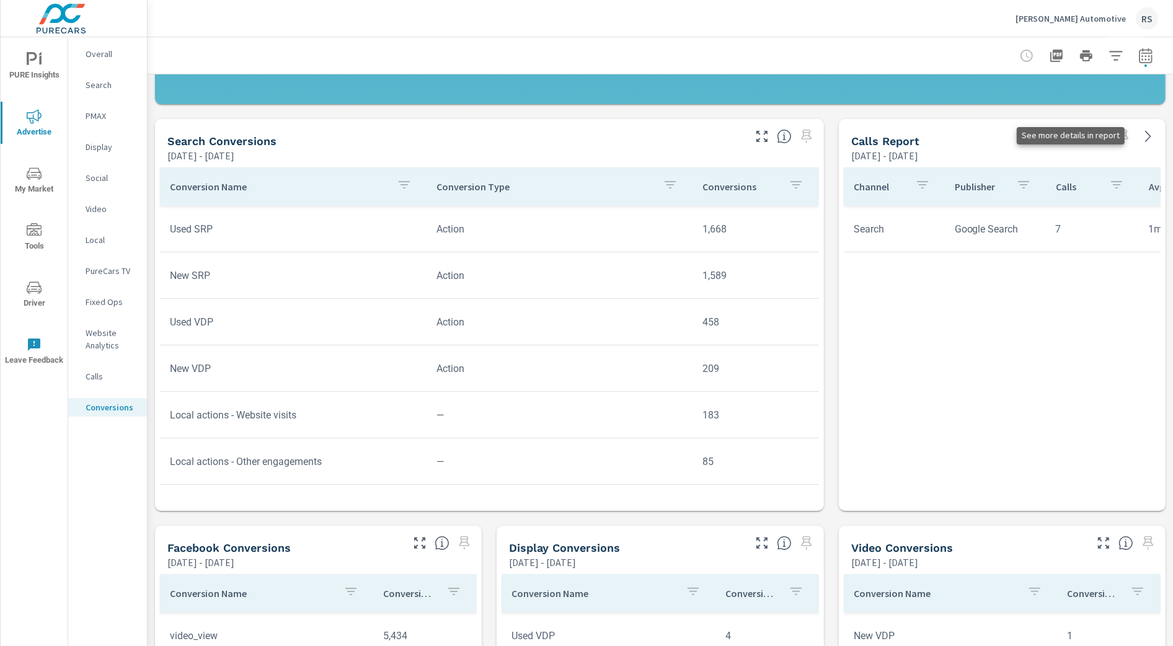
click at [1105, 132] on icon at bounding box center [1148, 136] width 6 height 11
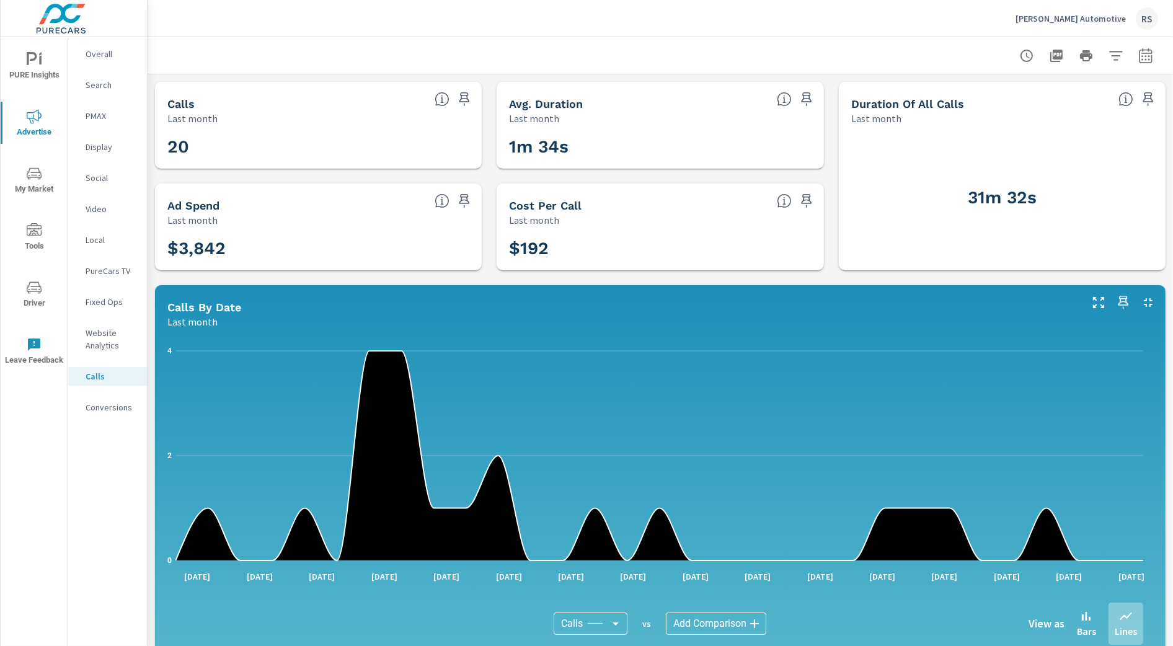
click at [108, 55] on p "Overall" at bounding box center [111, 54] width 51 height 12
